Goal: Transaction & Acquisition: Purchase product/service

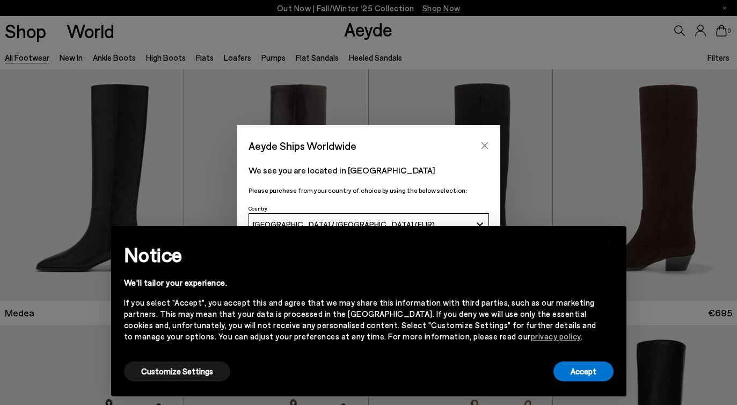
click at [483, 143] on icon "Close" at bounding box center [485, 145] width 9 height 9
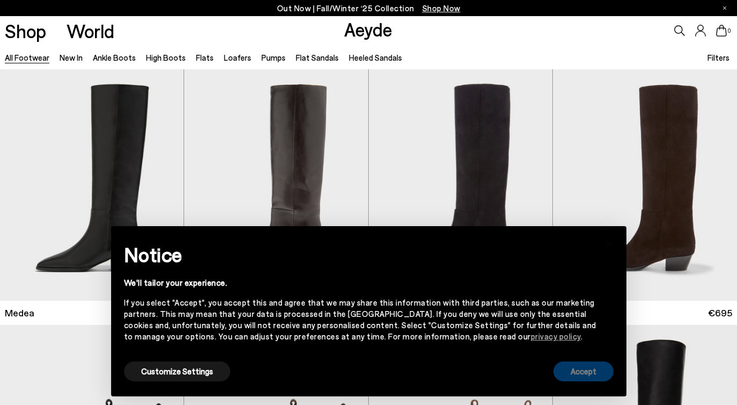
click at [582, 376] on button "Accept" at bounding box center [584, 371] width 60 height 20
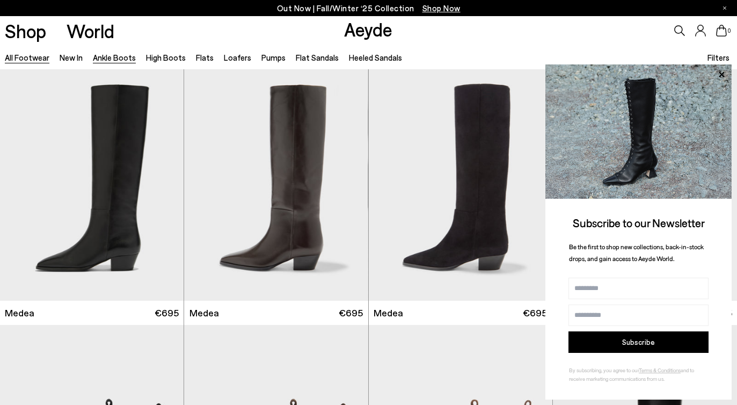
click at [110, 62] on link "Ankle Boots" at bounding box center [114, 58] width 43 height 10
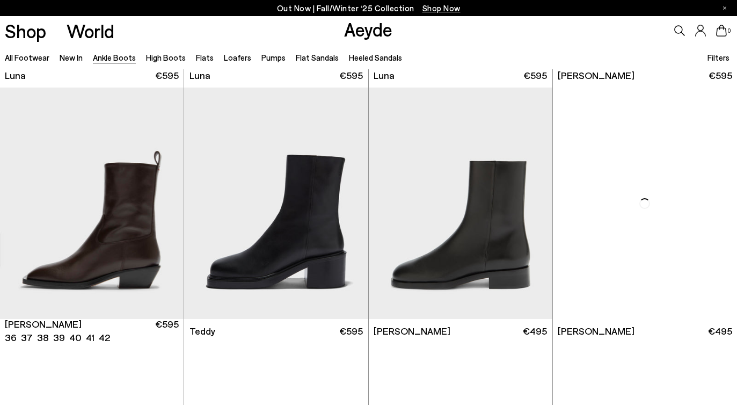
scroll to position [3304, 0]
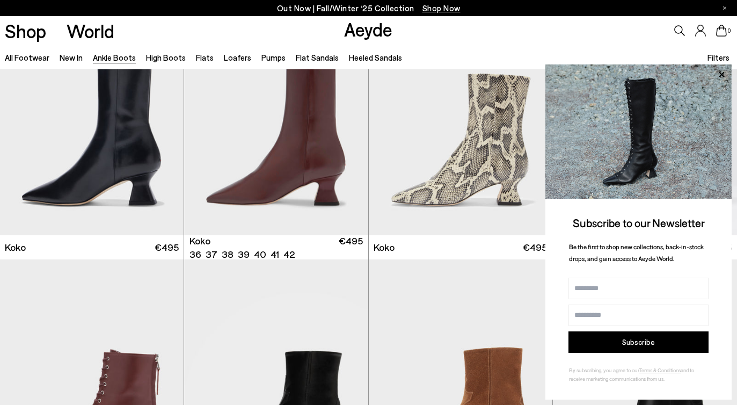
scroll to position [4913, 0]
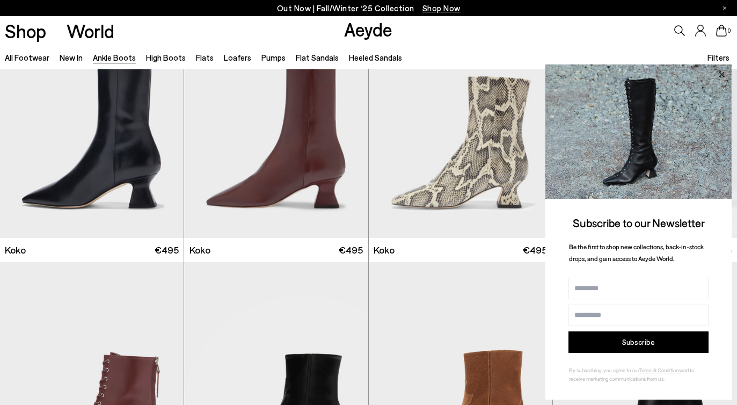
click at [722, 76] on icon at bounding box center [722, 75] width 14 height 14
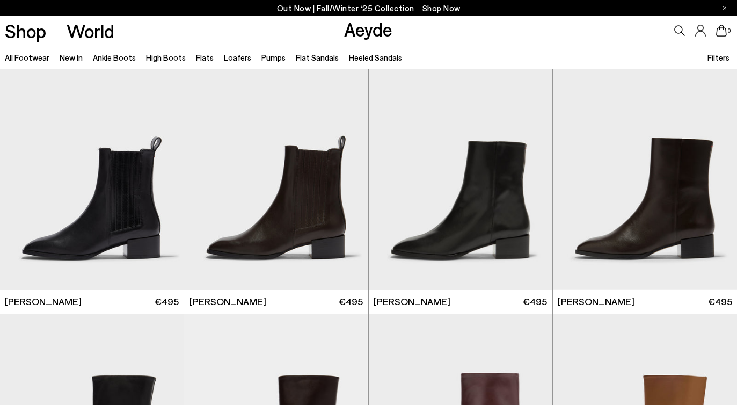
scroll to position [4351, 0]
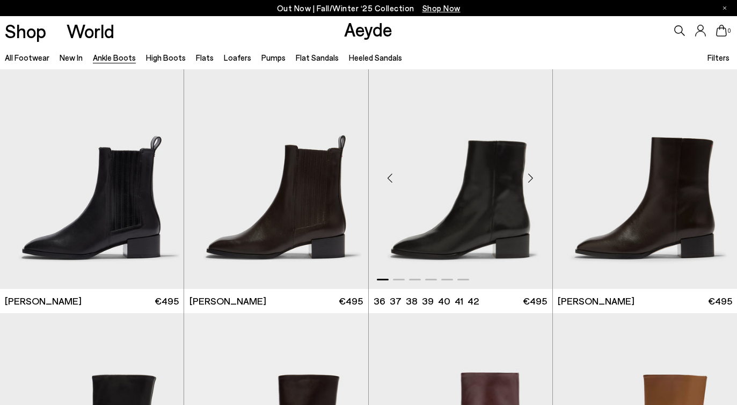
click at [531, 177] on div "Next slide" at bounding box center [531, 178] width 32 height 32
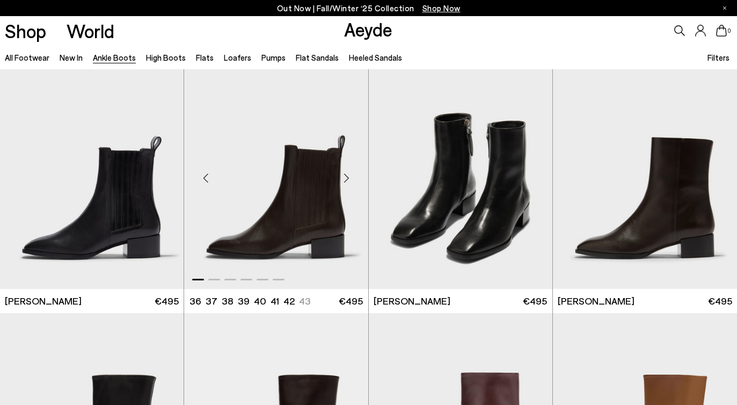
click at [350, 178] on div "Next slide" at bounding box center [347, 178] width 32 height 32
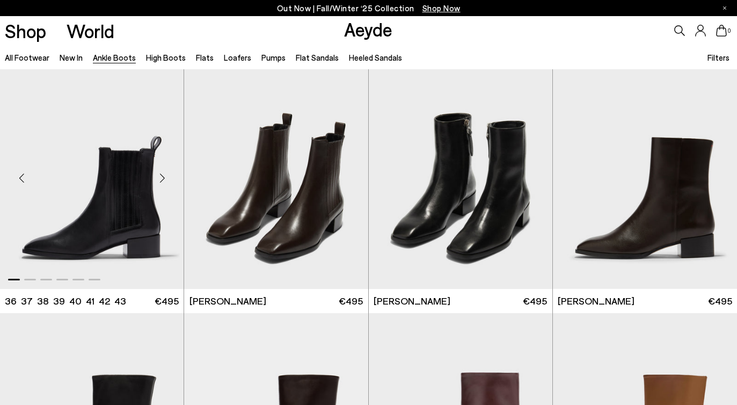
click at [161, 175] on div "Next slide" at bounding box center [162, 178] width 32 height 32
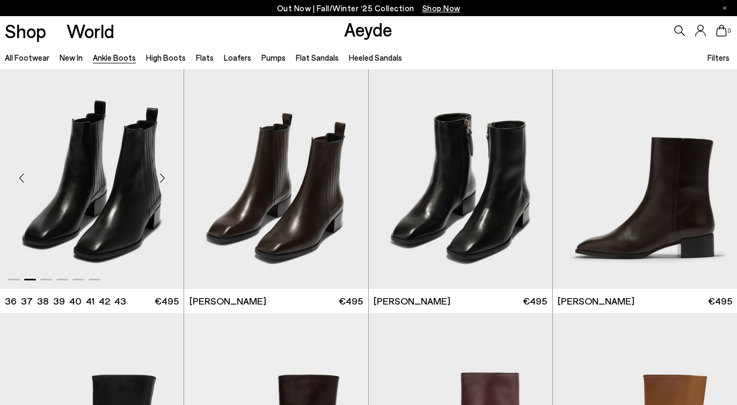
click at [157, 178] on div "Next slide" at bounding box center [162, 178] width 32 height 32
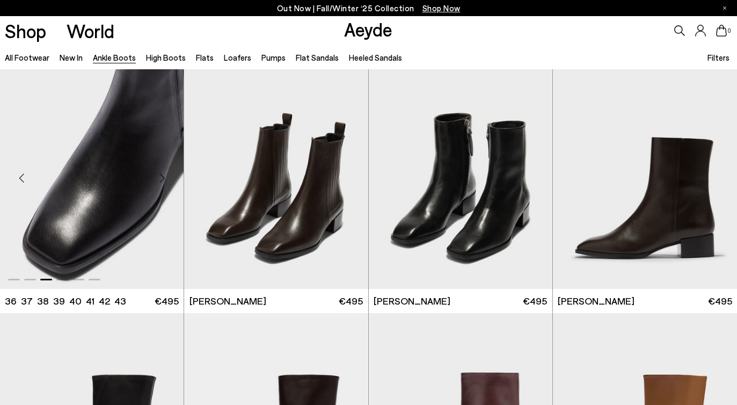
click at [159, 178] on div "Next slide" at bounding box center [162, 178] width 32 height 32
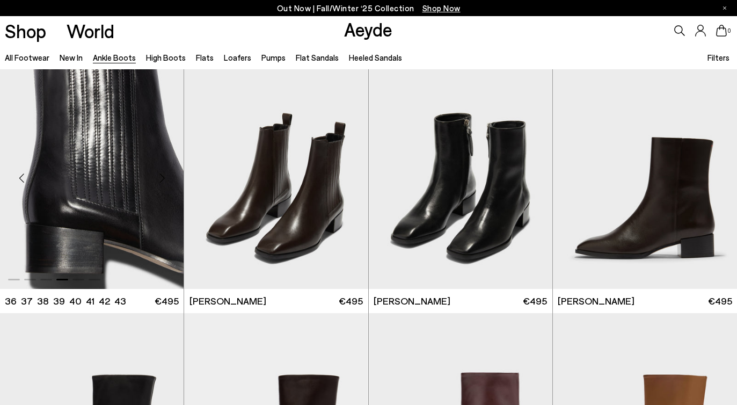
click at [159, 178] on div "Next slide" at bounding box center [162, 178] width 32 height 32
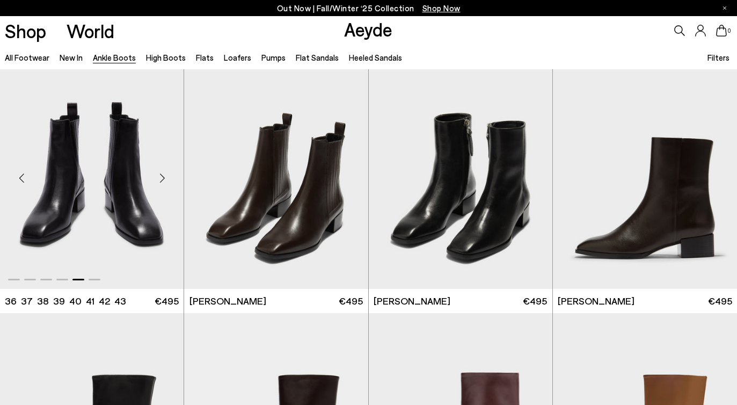
click at [159, 178] on div "Next slide" at bounding box center [162, 178] width 32 height 32
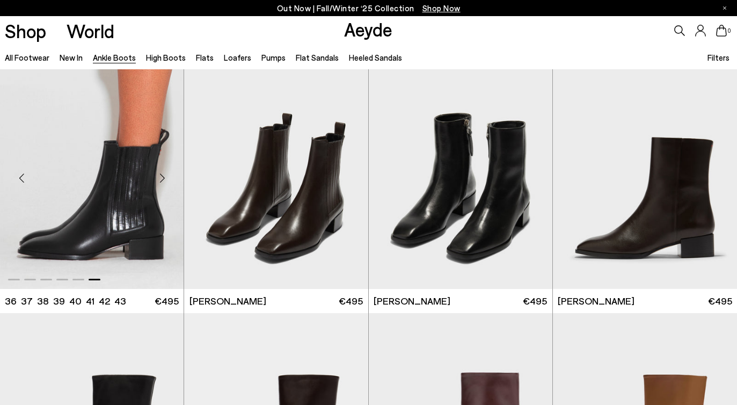
click at [116, 185] on img "6 / 6" at bounding box center [92, 173] width 184 height 231
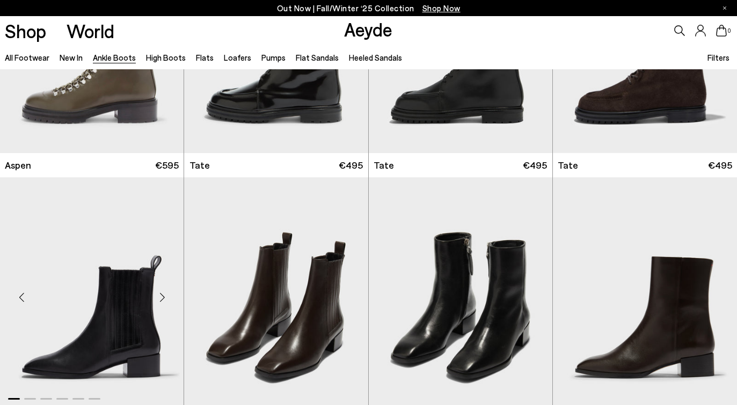
scroll to position [4288, 0]
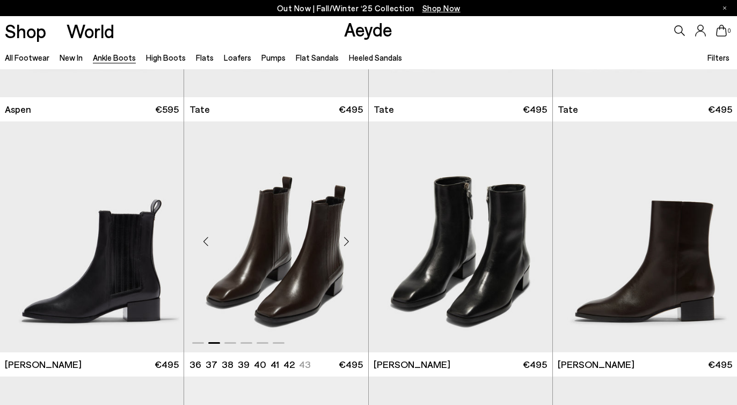
click at [275, 230] on img "2 / 6" at bounding box center [276, 236] width 184 height 231
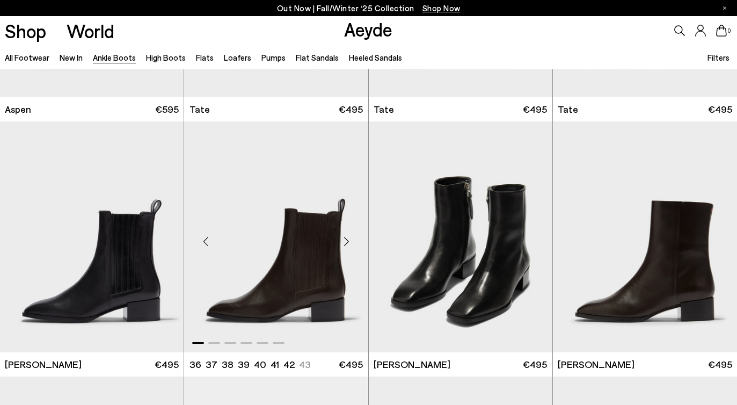
click at [251, 325] on img "1 / 6" at bounding box center [276, 236] width 184 height 231
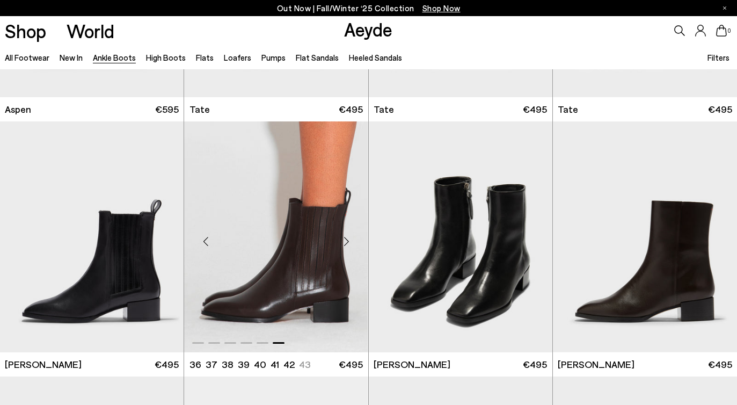
click at [264, 367] on ul "36 37 38 39 40 41" at bounding box center [249, 364] width 118 height 13
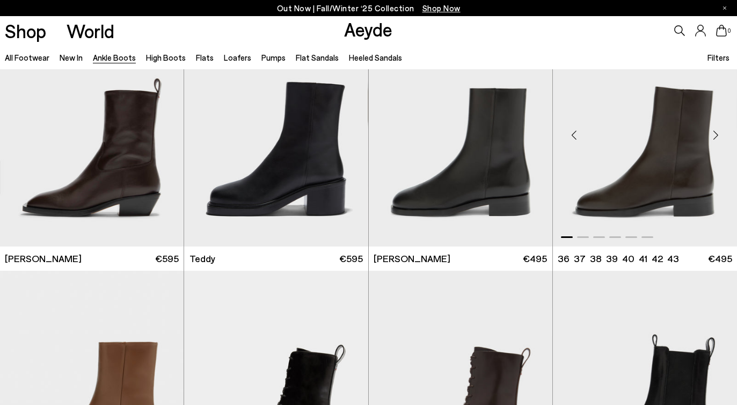
scroll to position [3373, 0]
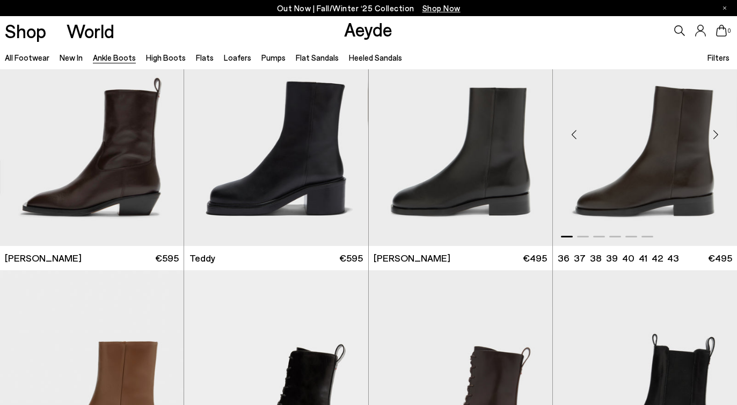
click at [717, 136] on div "Next slide" at bounding box center [716, 135] width 32 height 32
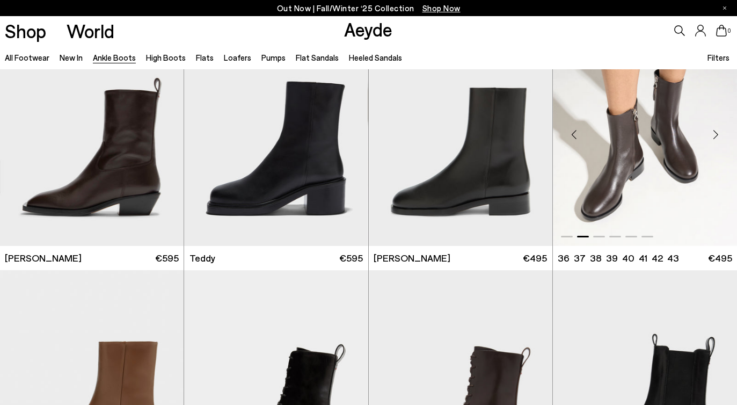
click at [717, 136] on div "Next slide" at bounding box center [716, 135] width 32 height 32
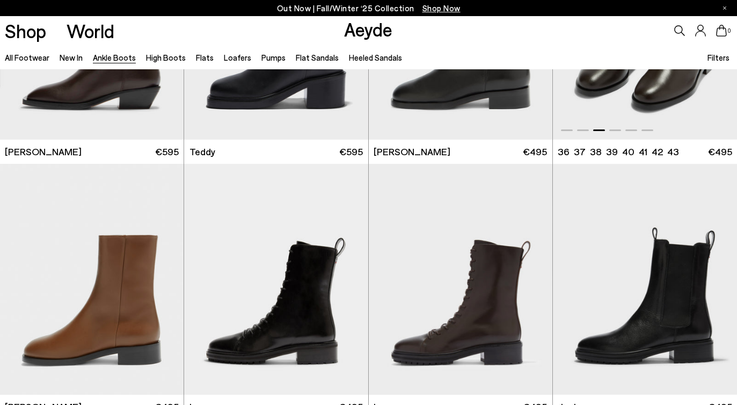
scroll to position [3481, 0]
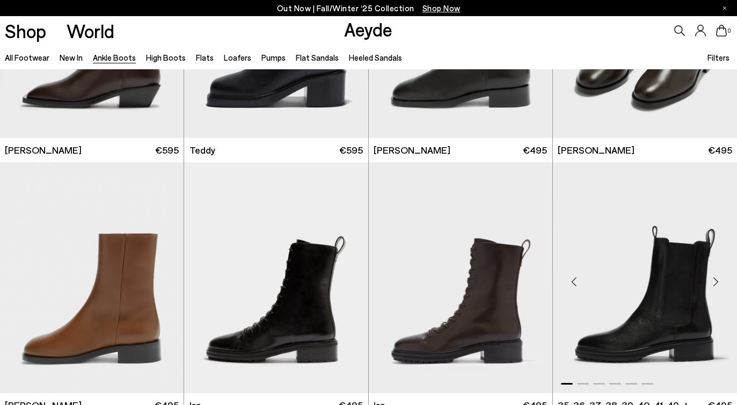
click at [717, 281] on div "Next slide" at bounding box center [716, 282] width 32 height 32
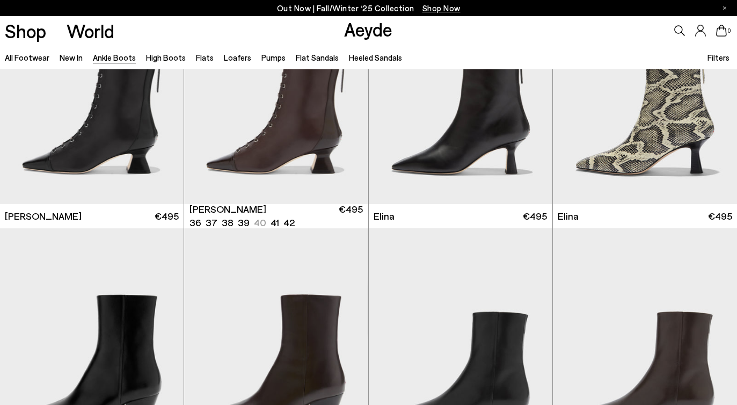
scroll to position [0, 0]
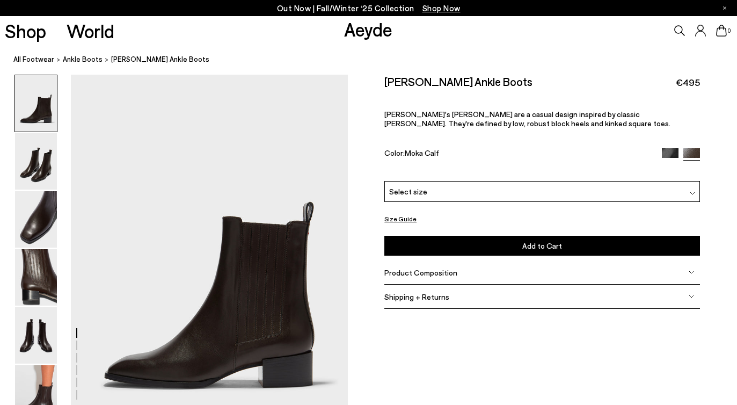
click at [427, 194] on div "Select size" at bounding box center [542, 191] width 316 height 21
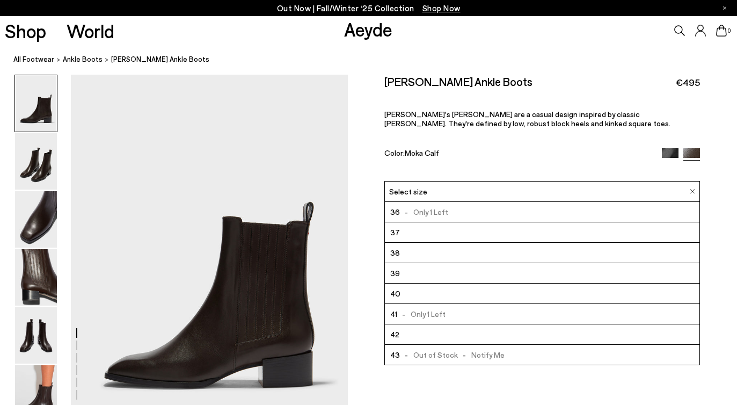
click at [671, 156] on img at bounding box center [670, 156] width 17 height 17
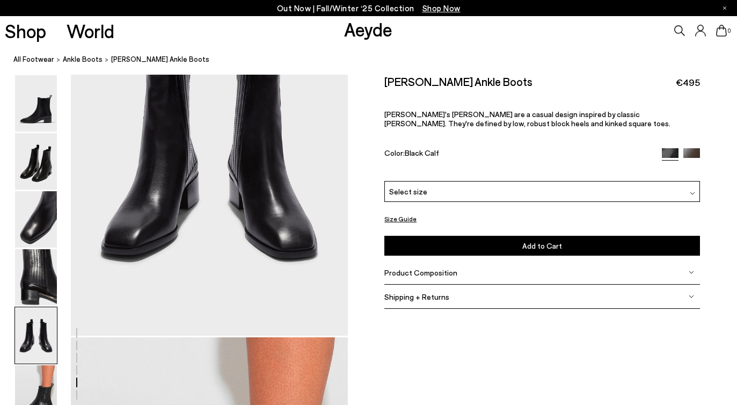
scroll to position [1319, 0]
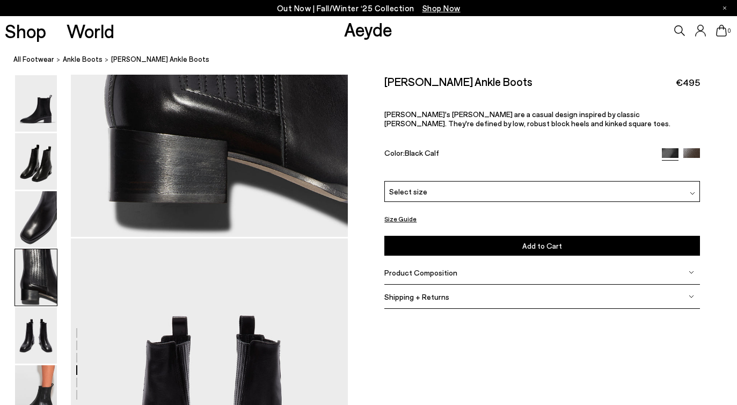
click at [473, 190] on div "Select size" at bounding box center [542, 191] width 316 height 21
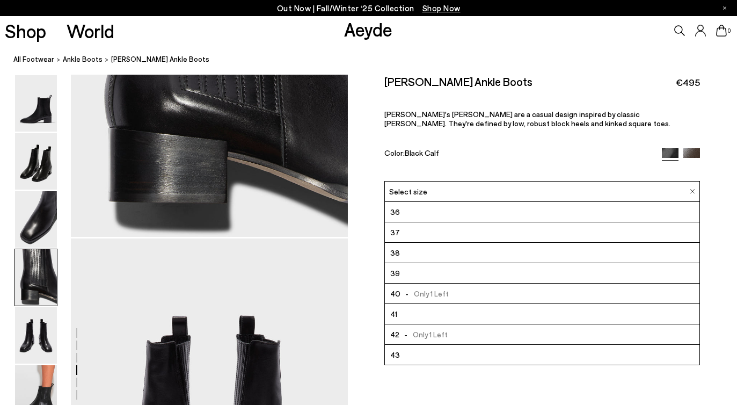
click at [398, 292] on span "40" at bounding box center [395, 293] width 10 height 13
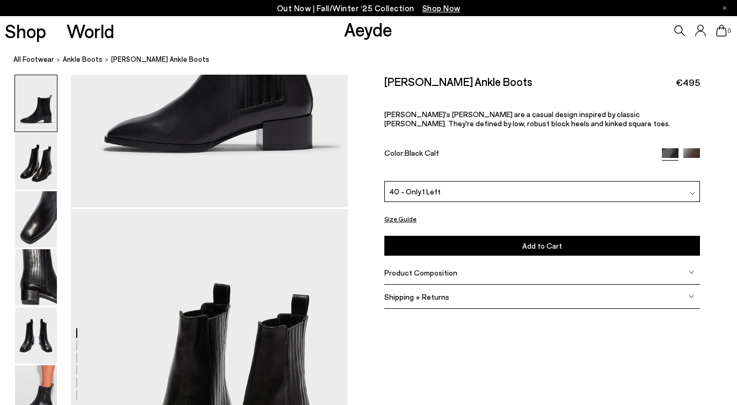
scroll to position [158, 0]
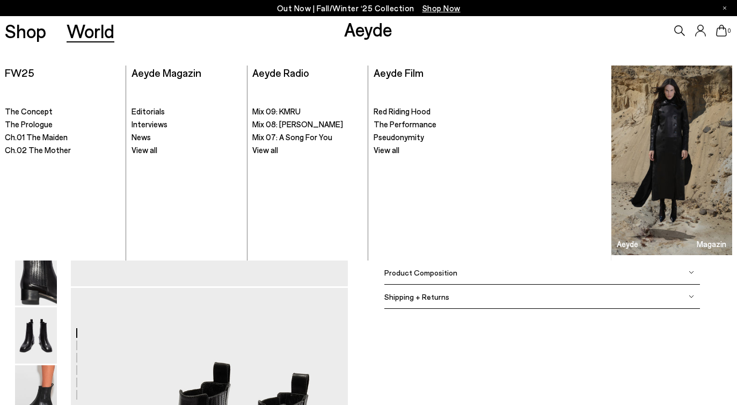
scroll to position [1319, 0]
